Goal: Navigation & Orientation: Understand site structure

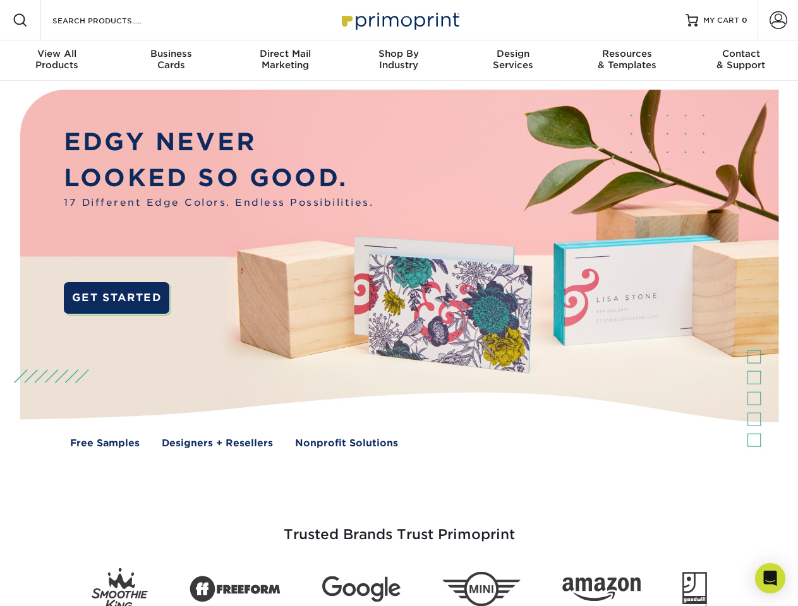
click at [399, 303] on img at bounding box center [398, 278] width 789 height 395
click at [20, 20] on span at bounding box center [20, 20] width 15 height 15
click at [777, 20] on span at bounding box center [778, 20] width 18 height 18
click at [57, 61] on div "View All Products" at bounding box center [57, 59] width 114 height 23
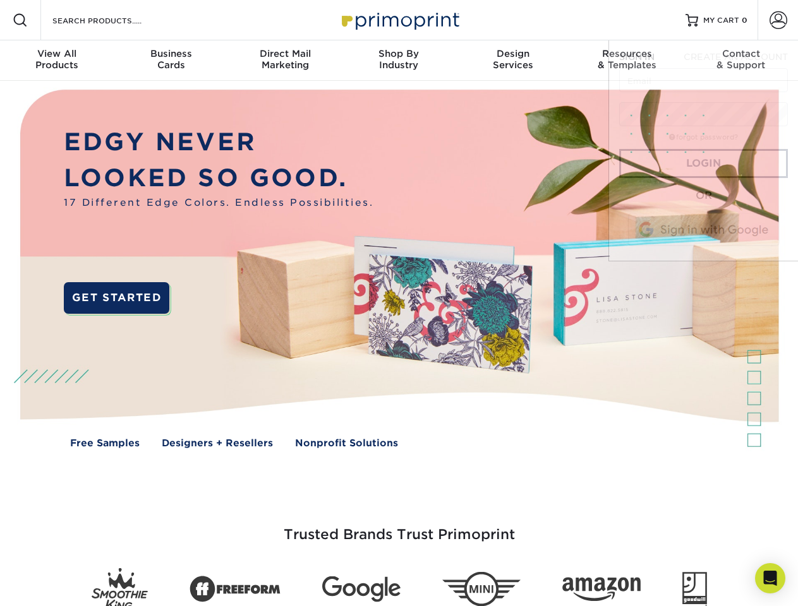
click at [171, 61] on div "Business Cards" at bounding box center [171, 59] width 114 height 23
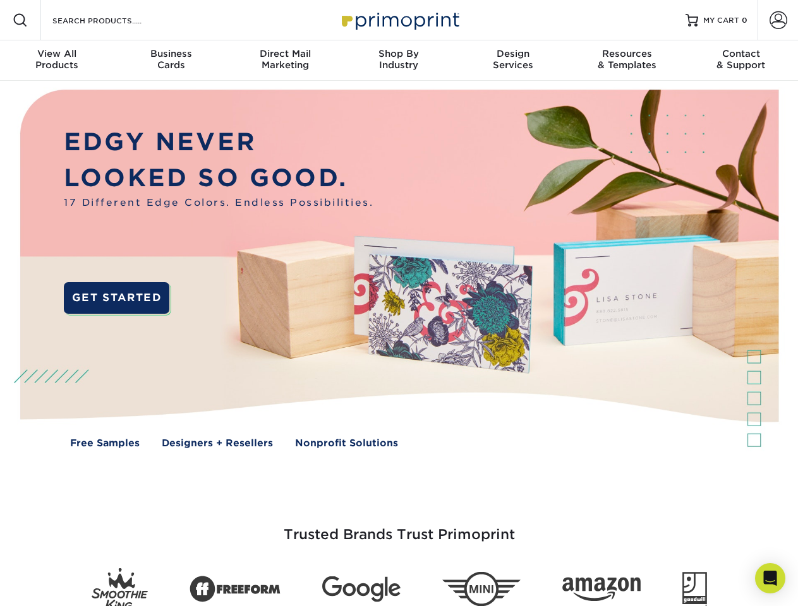
click at [285, 61] on div "Direct Mail Marketing" at bounding box center [285, 59] width 114 height 23
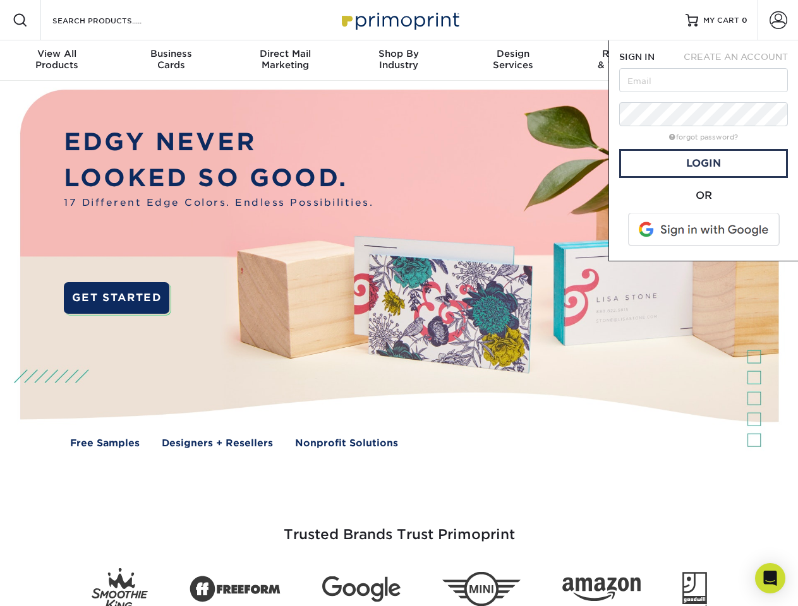
click at [399, 61] on div "Shop By Industry" at bounding box center [399, 59] width 114 height 23
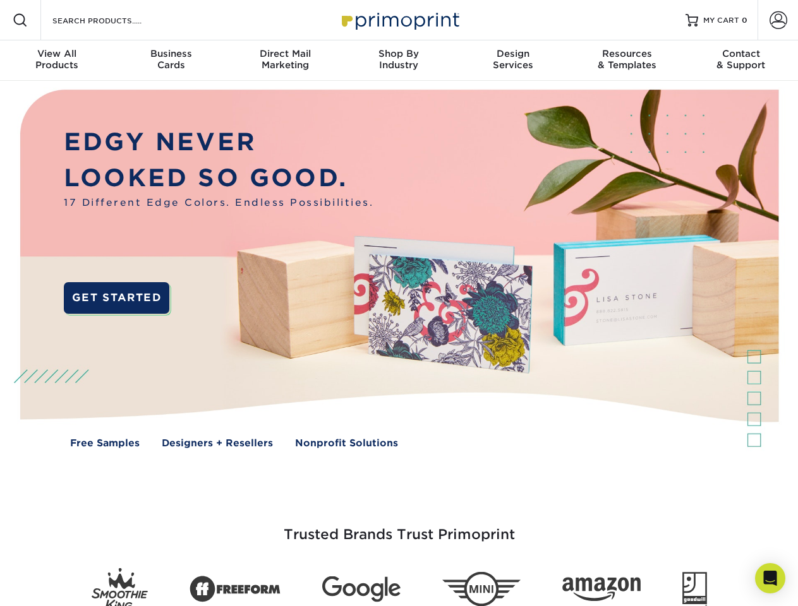
click at [513, 61] on div "Design Services" at bounding box center [513, 59] width 114 height 23
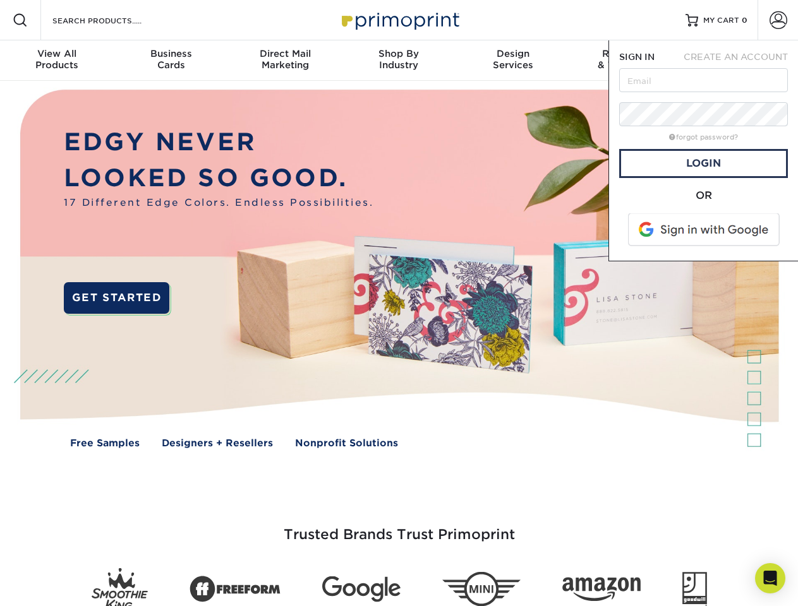
click at [627, 61] on span "SIGN IN" at bounding box center [636, 57] width 35 height 10
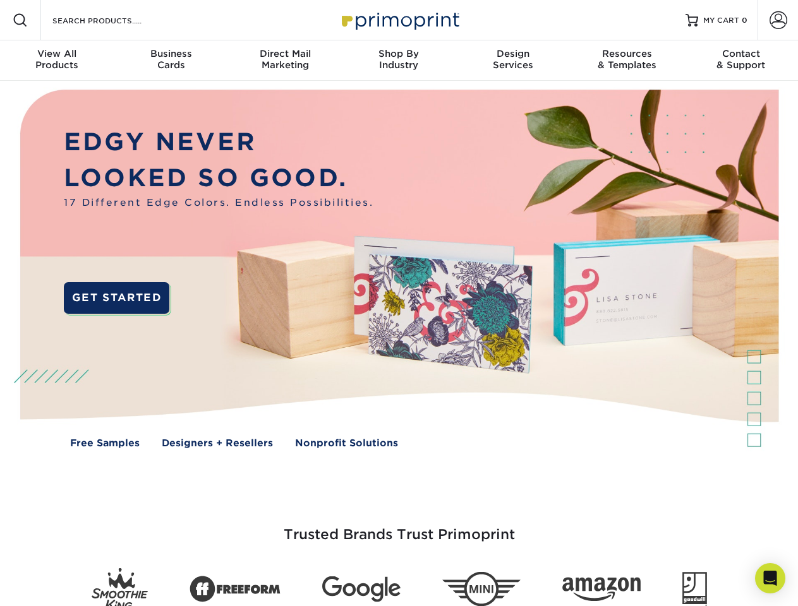
click at [741, 61] on div "Contact & Support" at bounding box center [741, 59] width 114 height 23
